Goal: Task Accomplishment & Management: Use online tool/utility

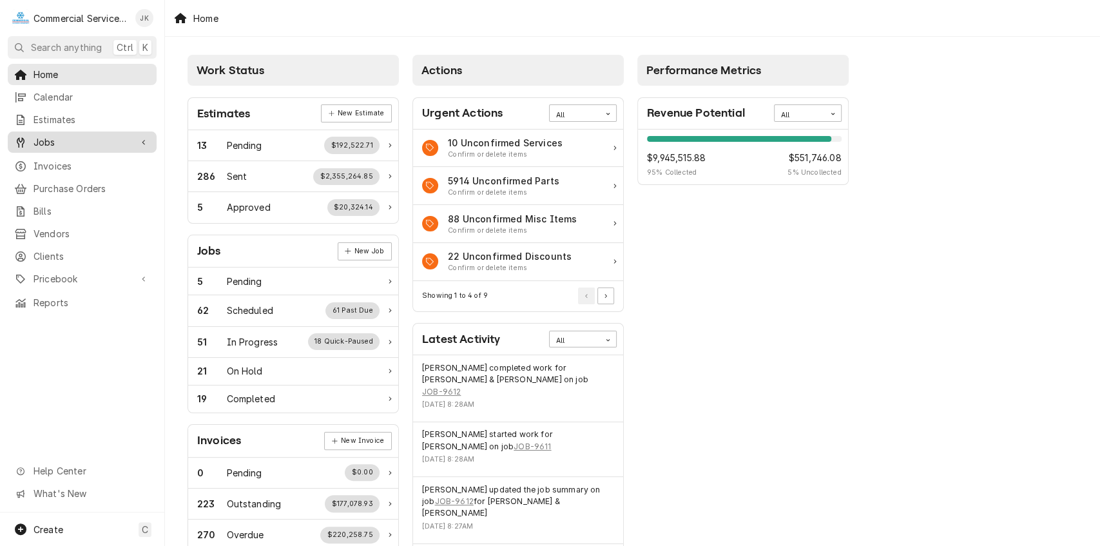
click at [124, 135] on span "Jobs" at bounding box center [82, 142] width 97 height 14
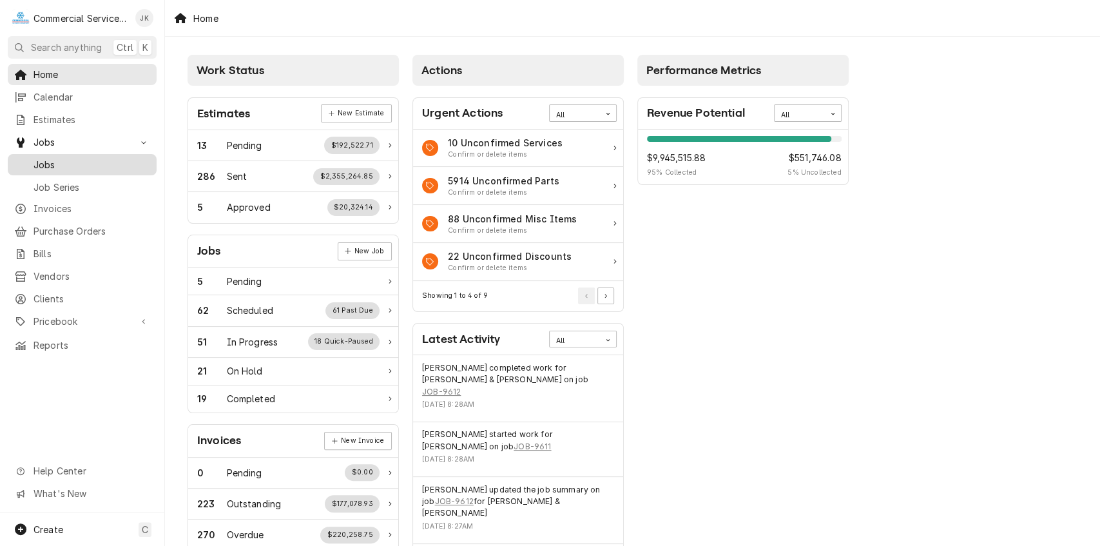
click at [102, 157] on div "Jobs" at bounding box center [82, 165] width 144 height 16
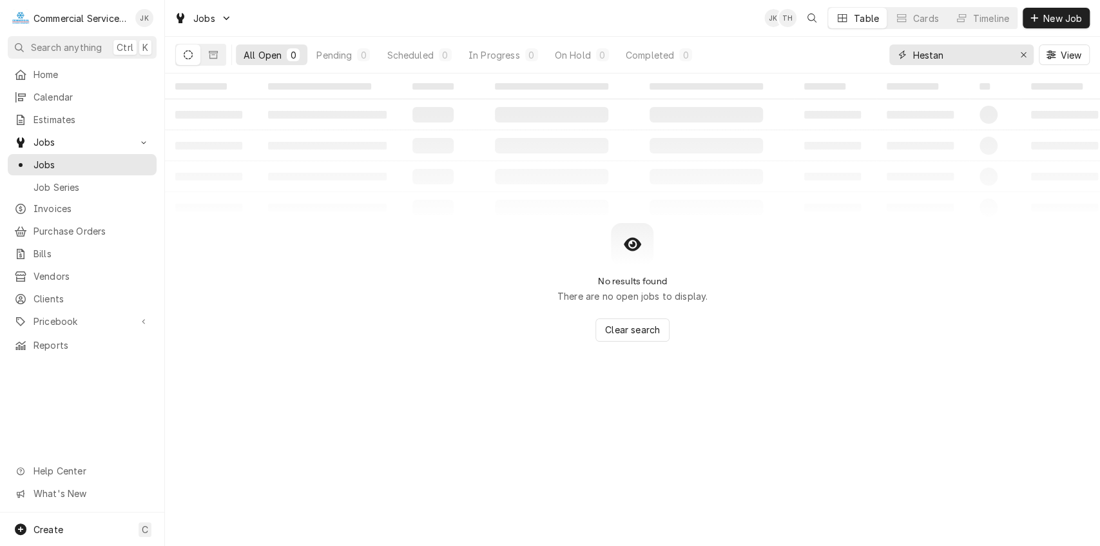
click at [948, 57] on input "Hestan" at bounding box center [961, 54] width 97 height 21
type input "H"
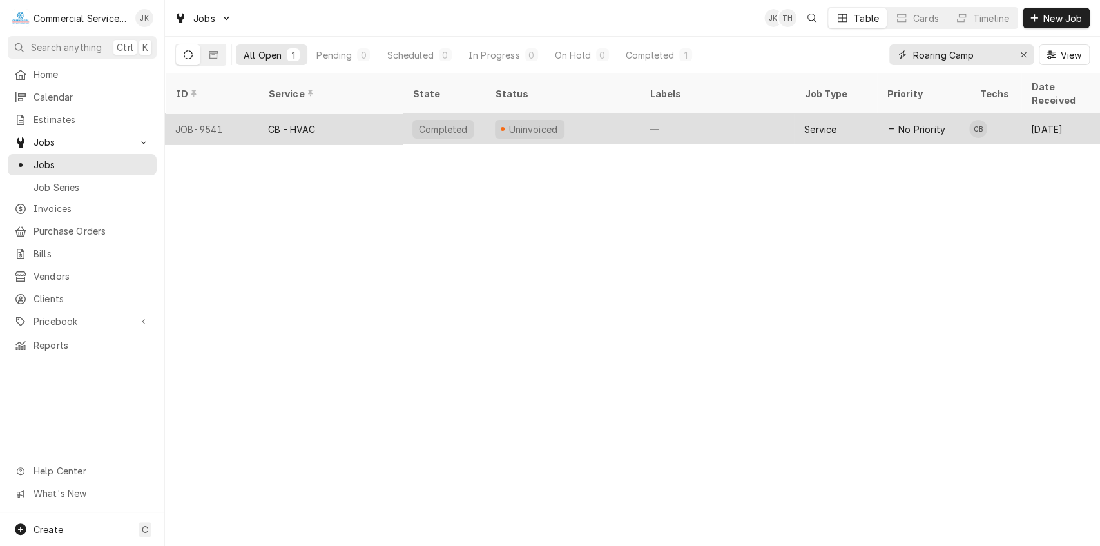
type input "Roaring Camp"
click at [557, 120] on div "Uninvoiced" at bounding box center [530, 129] width 70 height 19
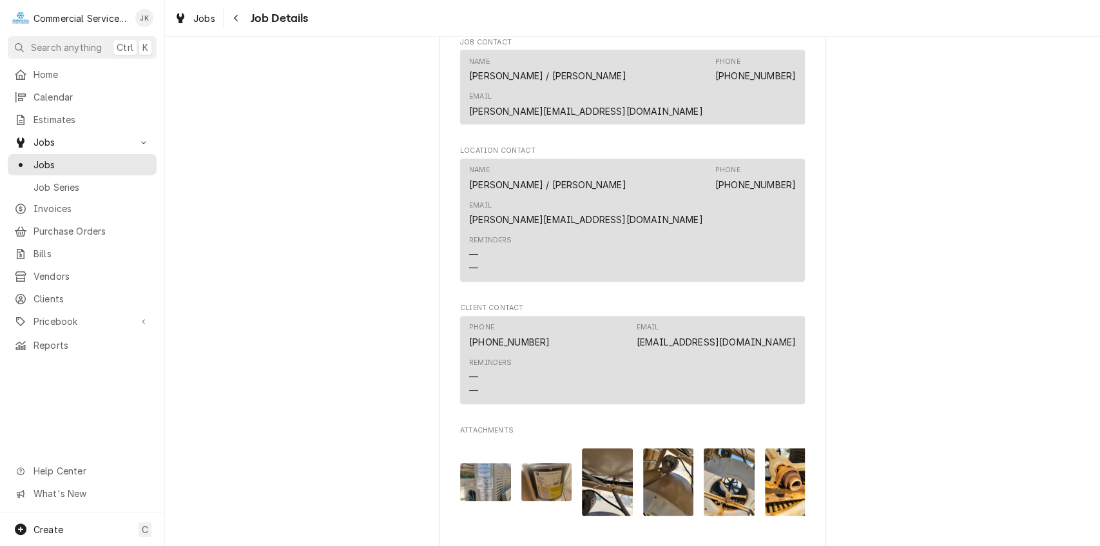
scroll to position [883, 0]
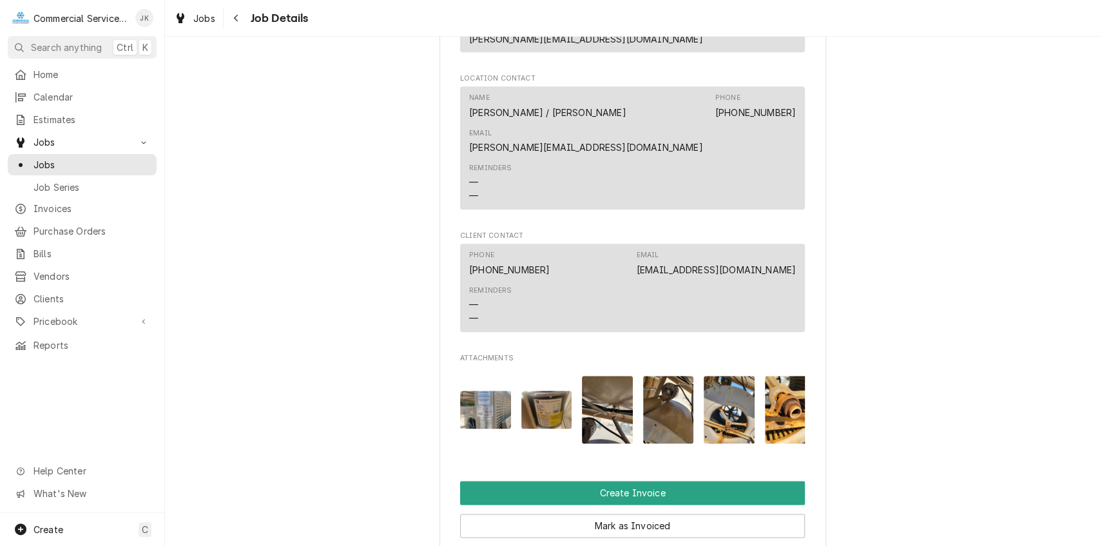
click at [491, 391] on img "Attachments" at bounding box center [485, 410] width 51 height 38
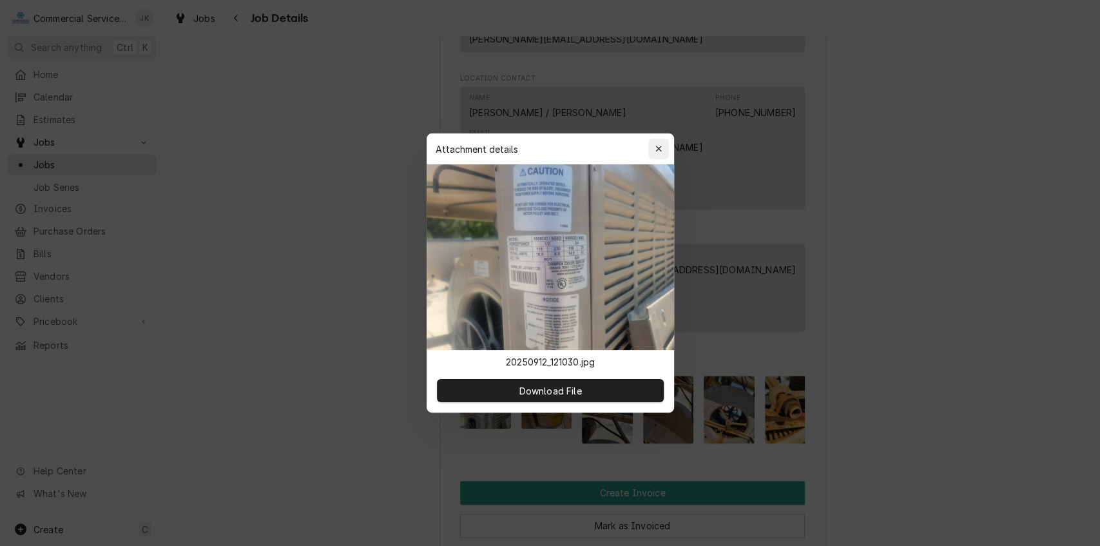
click at [657, 143] on div "button" at bounding box center [658, 148] width 13 height 13
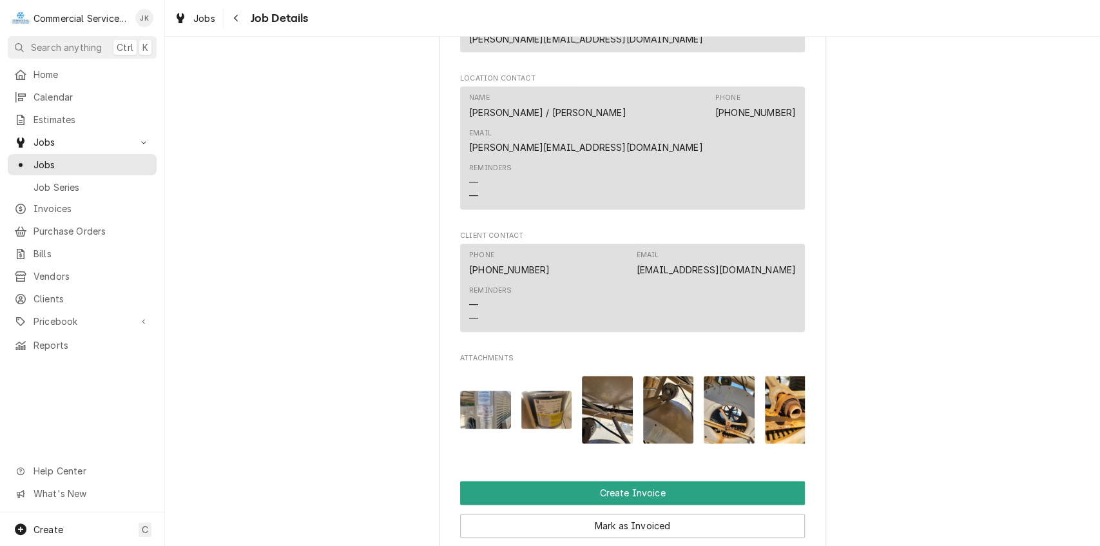
click at [605, 376] on img "Attachments" at bounding box center [607, 410] width 51 height 68
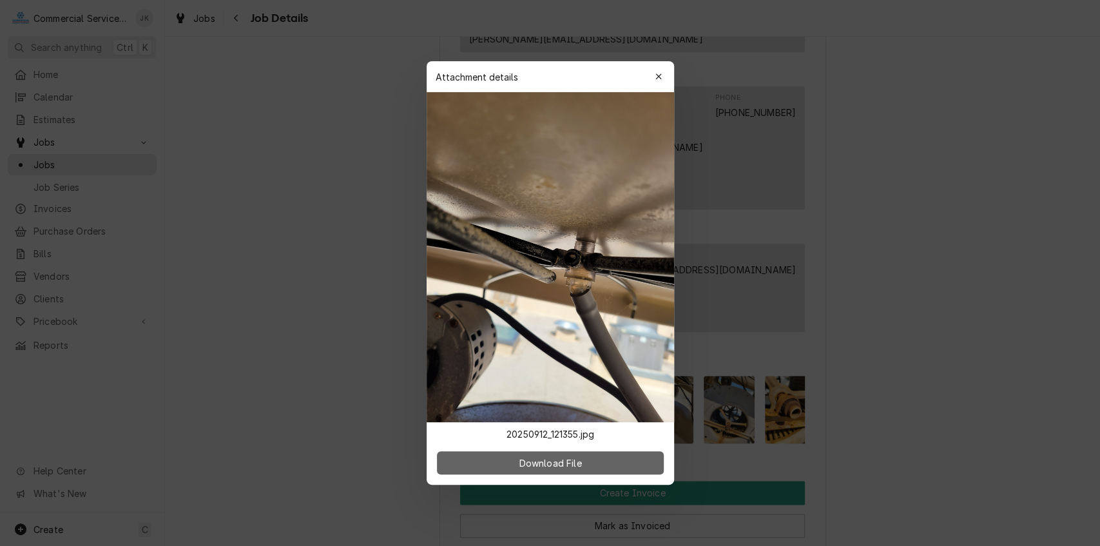
click at [588, 456] on button "Download File" at bounding box center [550, 462] width 227 height 23
click at [661, 71] on div "button" at bounding box center [658, 76] width 13 height 13
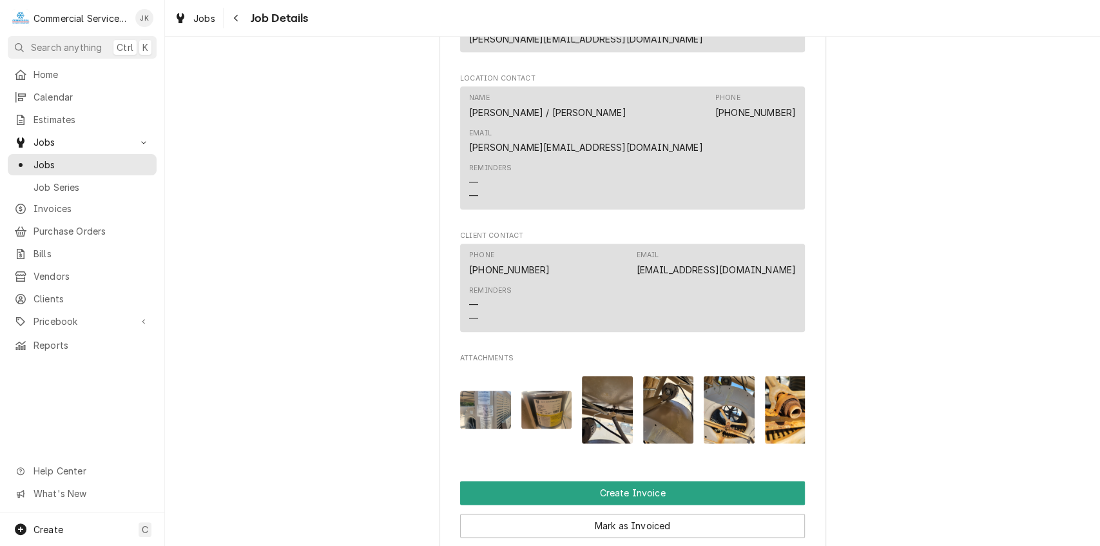
click at [723, 376] on img "Attachments" at bounding box center [729, 410] width 51 height 68
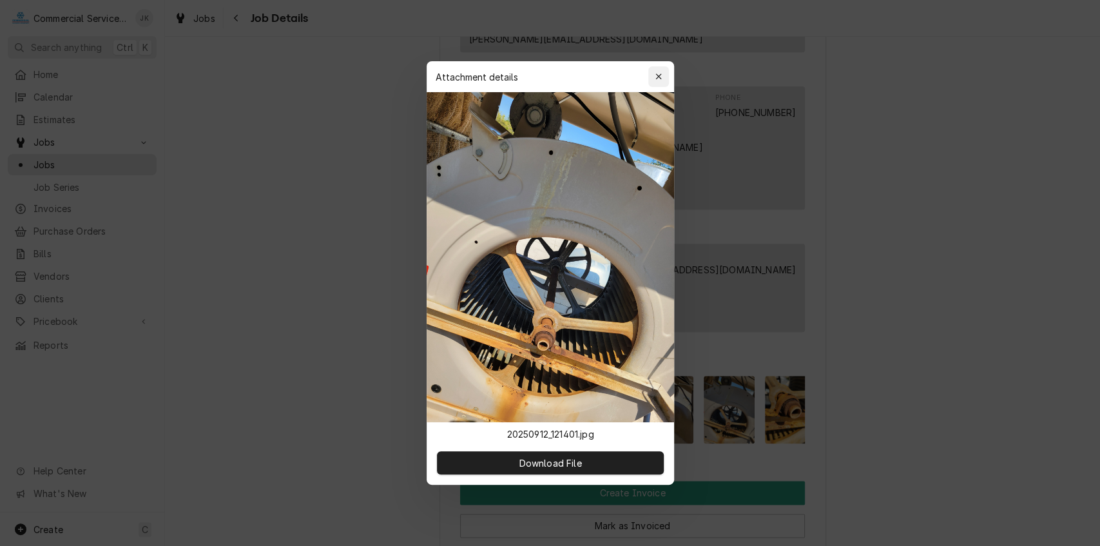
click at [657, 75] on icon "button" at bounding box center [658, 76] width 7 height 9
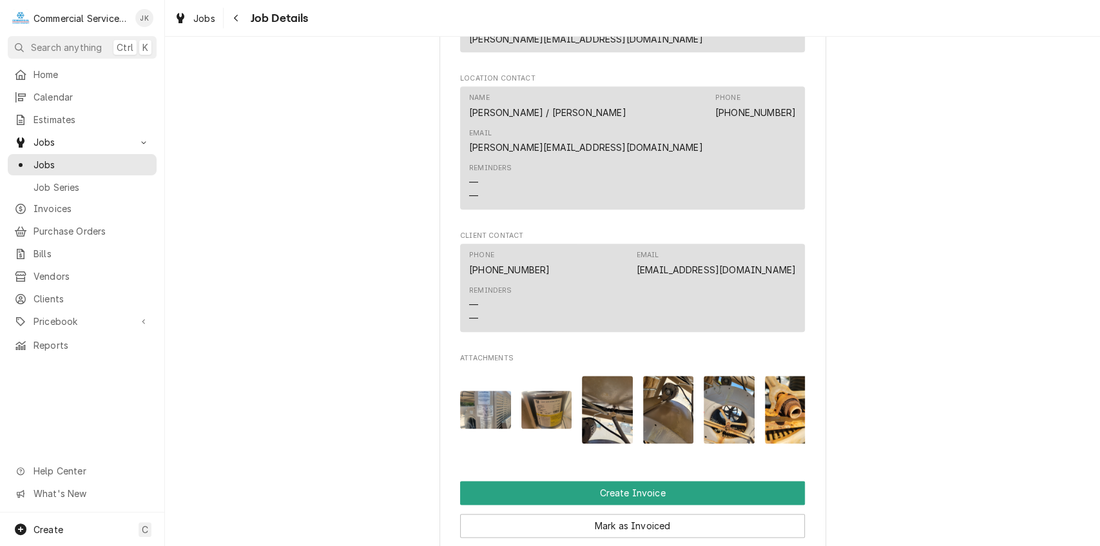
click at [786, 376] on img "Attachments" at bounding box center [790, 410] width 51 height 68
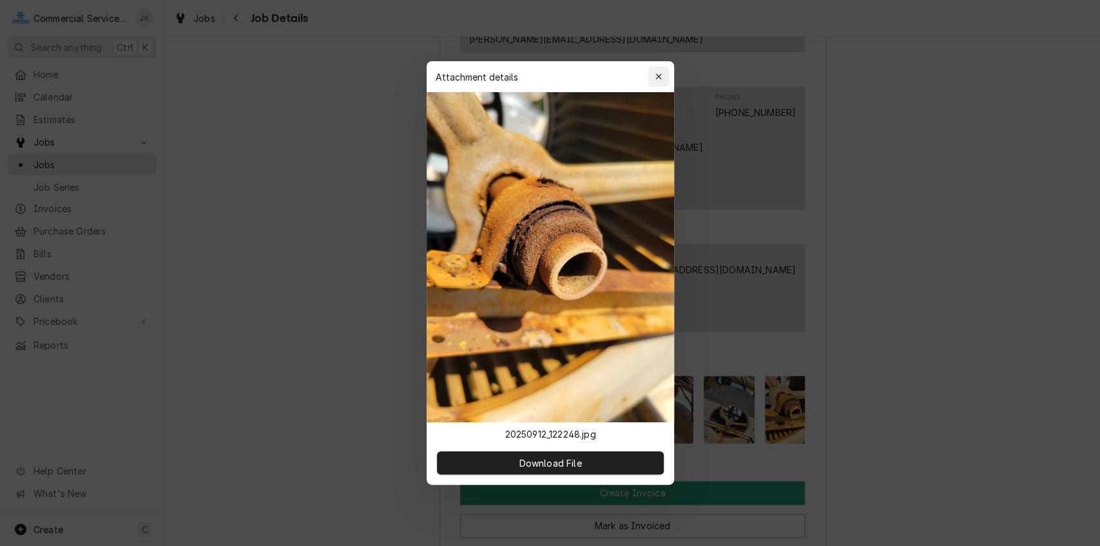
click at [661, 75] on icon "button" at bounding box center [658, 76] width 7 height 9
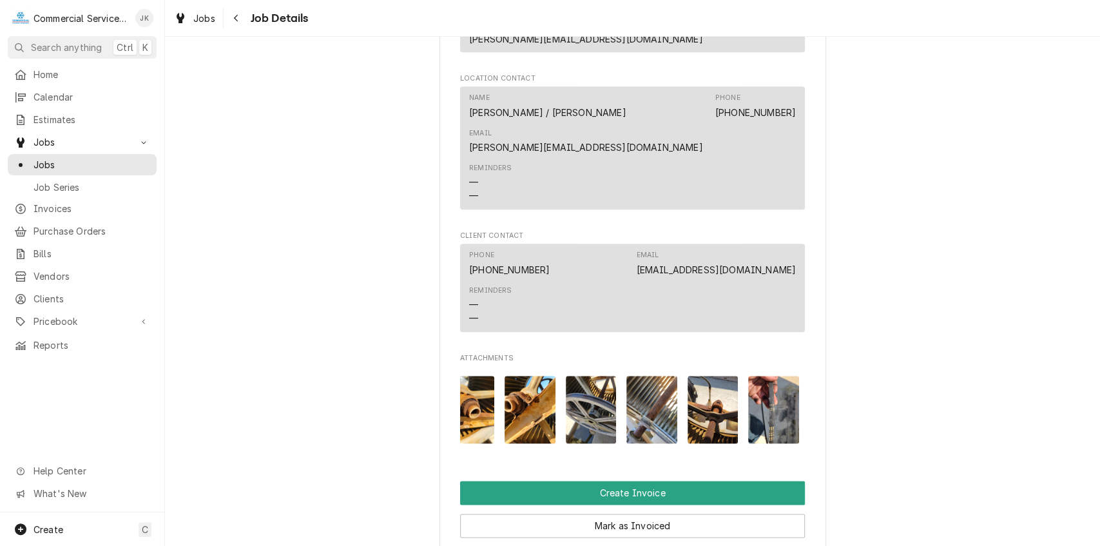
scroll to position [0, 324]
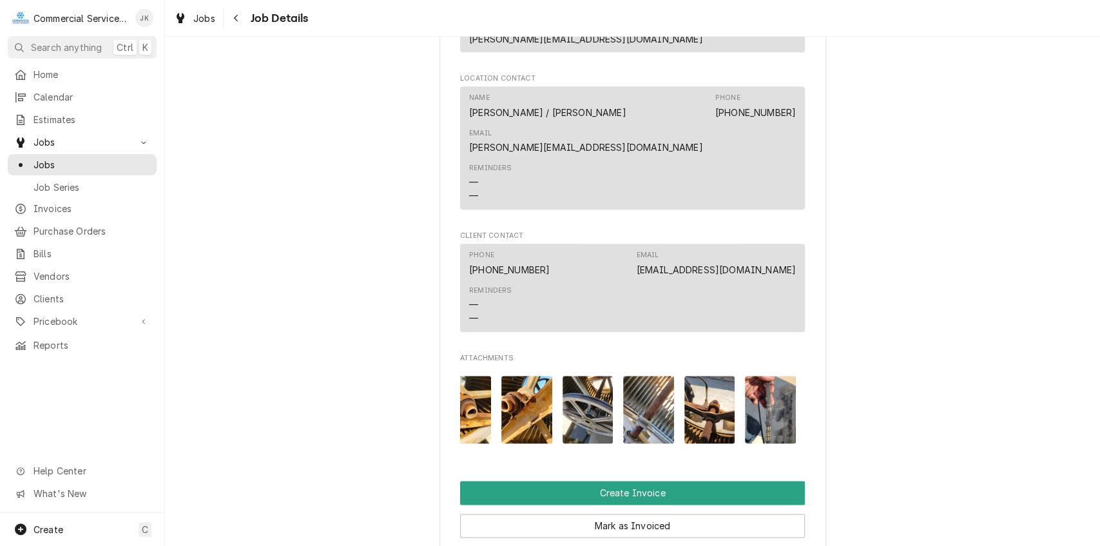
click at [766, 376] on img "Attachments" at bounding box center [770, 410] width 51 height 68
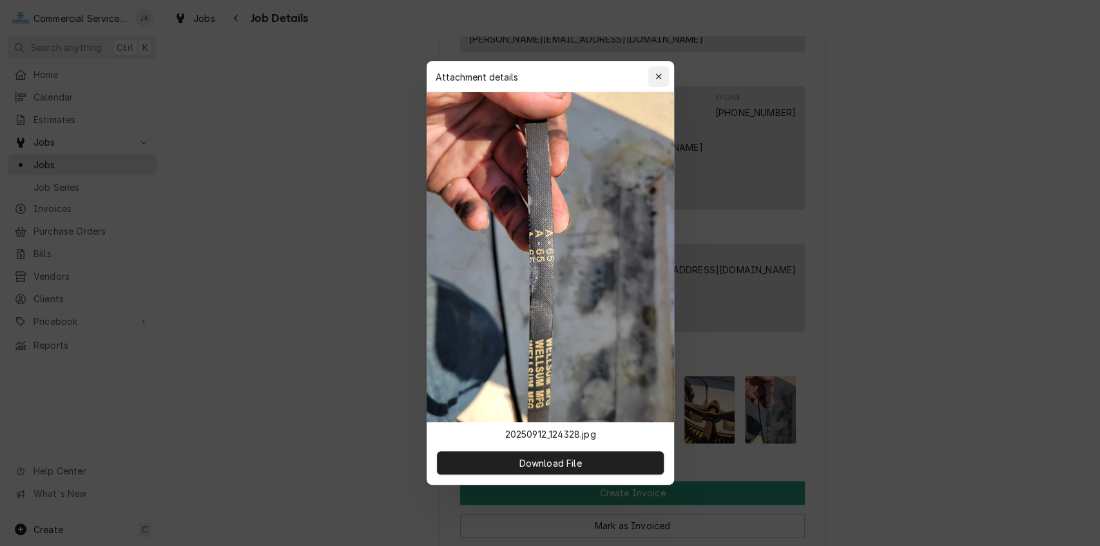
click at [659, 77] on icon "button" at bounding box center [658, 76] width 7 height 9
